Goal: Find contact information: Find contact information

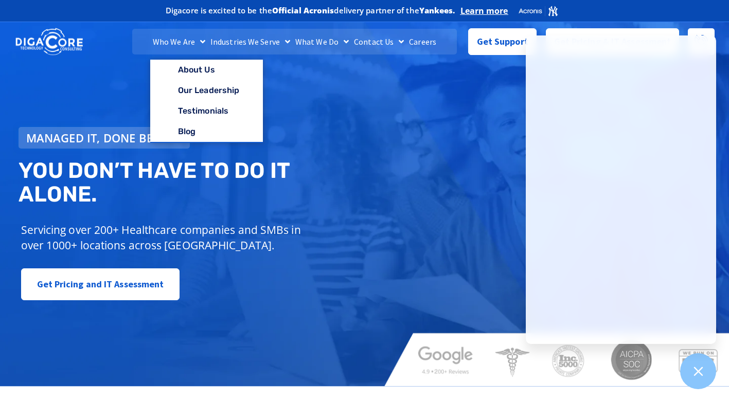
click at [377, 38] on link "Contact Us" at bounding box center [379, 42] width 55 height 26
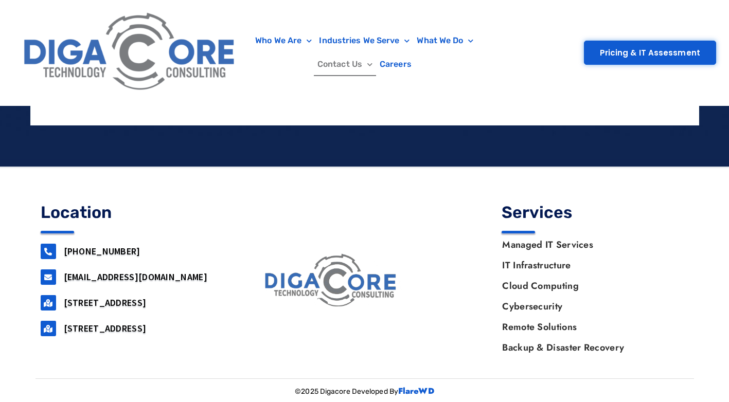
scroll to position [1246, 0]
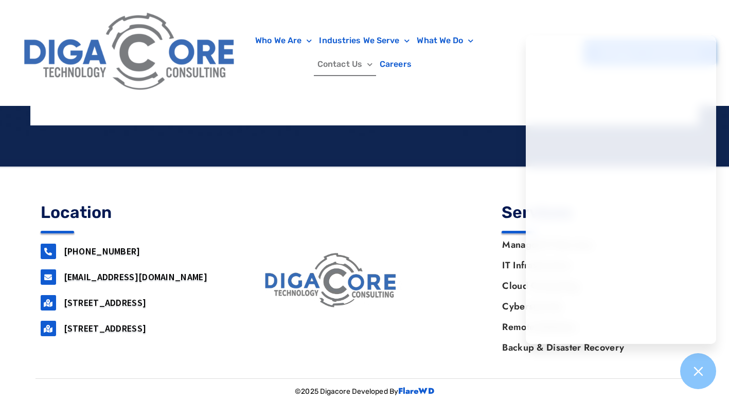
click at [112, 247] on link "[PHONE_NUMBER]" at bounding box center [102, 252] width 77 height 12
click at [719, 205] on div at bounding box center [364, 285] width 729 height 234
